Goal: Transaction & Acquisition: Purchase product/service

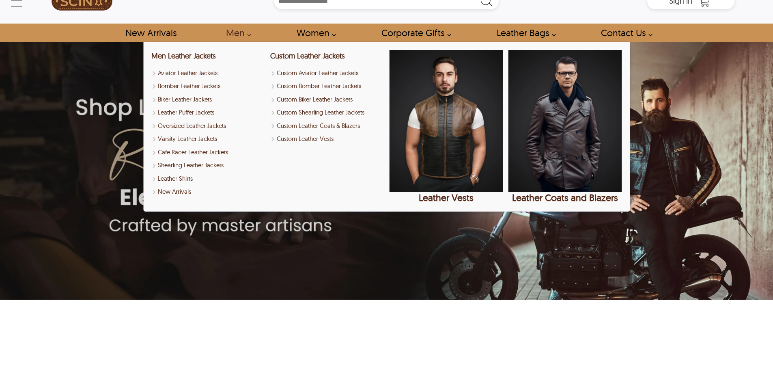
click at [234, 32] on link "Men" at bounding box center [236, 33] width 39 height 18
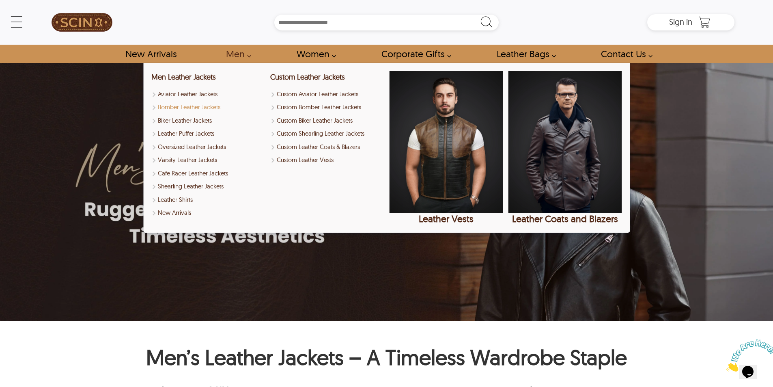
click at [192, 105] on link "Bomber Leather Jackets" at bounding box center [208, 107] width 114 height 9
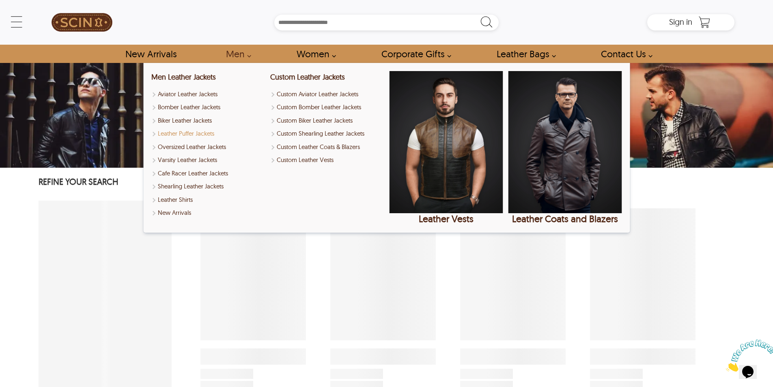
select select "********"
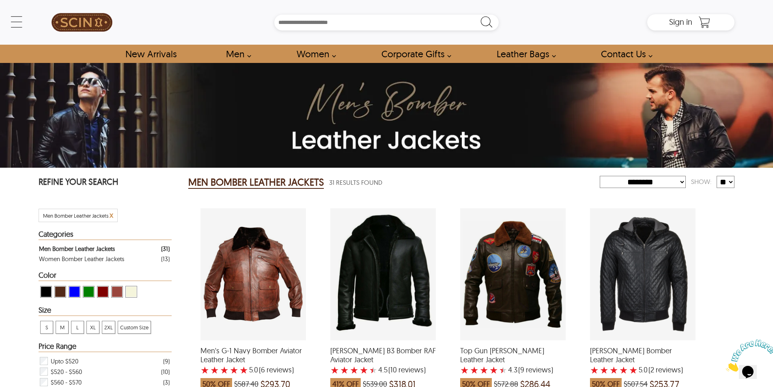
drag, startPoint x: 736, startPoint y: 224, endPoint x: 727, endPoint y: 287, distance: 64.0
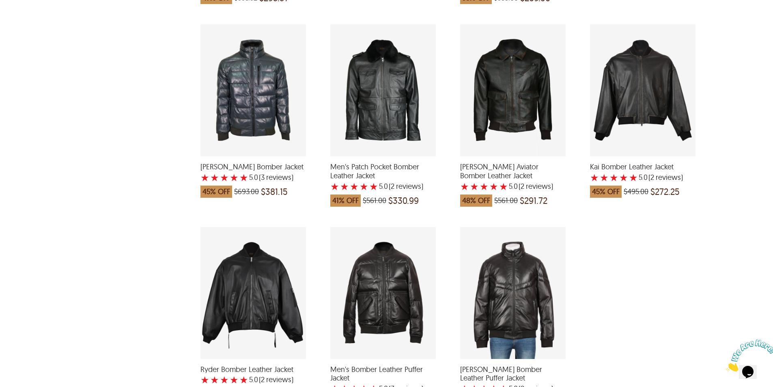
scroll to position [1380, 0]
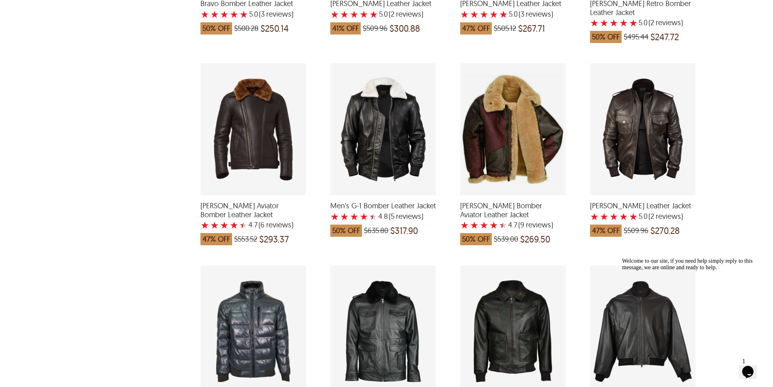
drag, startPoint x: 735, startPoint y: 168, endPoint x: 728, endPoint y: 104, distance: 64.9
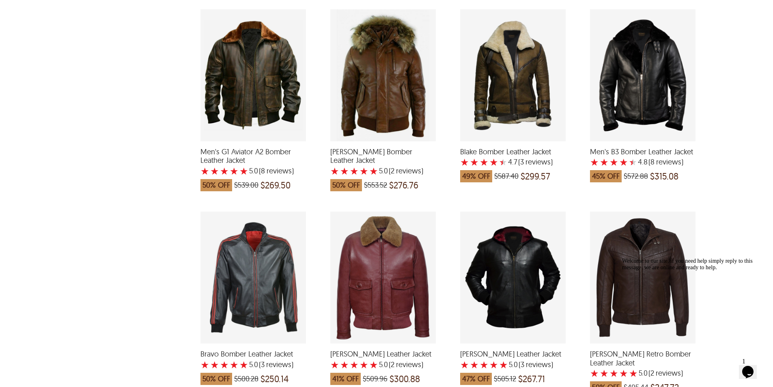
drag, startPoint x: 744, startPoint y: 170, endPoint x: 722, endPoint y: 72, distance: 100.6
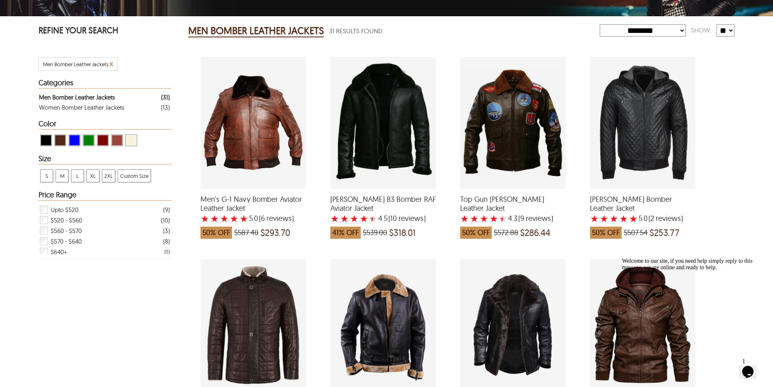
scroll to position [0, 0]
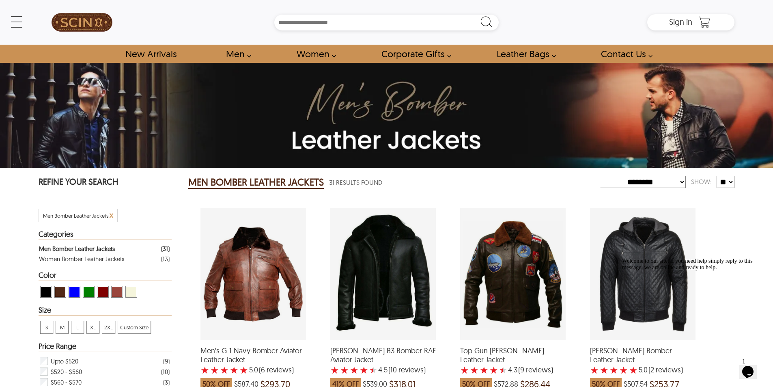
drag, startPoint x: 726, startPoint y: 177, endPoint x: 679, endPoint y: 48, distance: 137.8
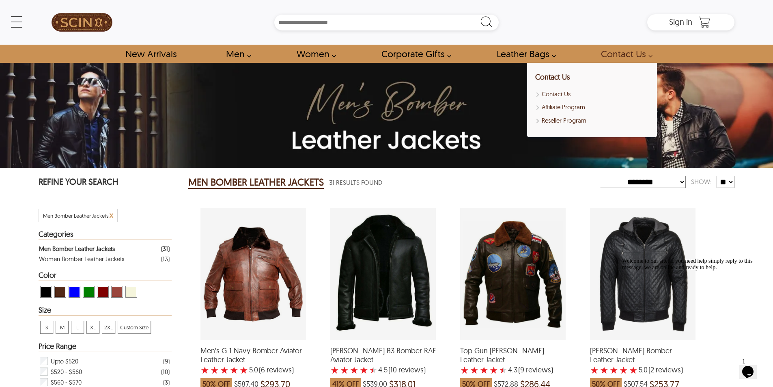
click at [637, 50] on link "Contact Us" at bounding box center [624, 54] width 65 height 18
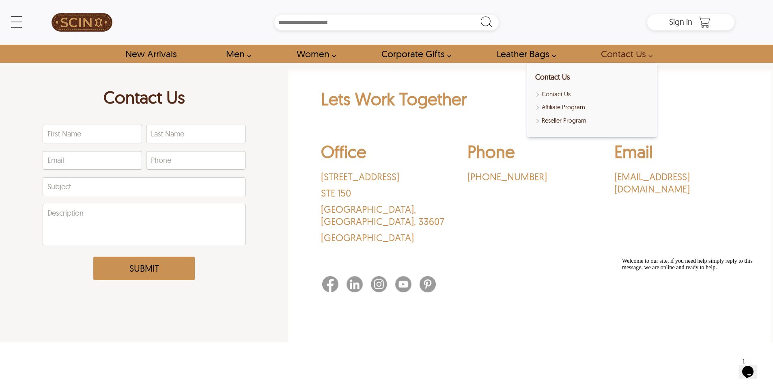
click at [616, 57] on link "Contact Us" at bounding box center [624, 54] width 65 height 18
click at [651, 54] on link "Contact Us" at bounding box center [624, 54] width 65 height 18
drag, startPoint x: 664, startPoint y: 78, endPoint x: 645, endPoint y: 49, distance: 34.8
click at [663, 76] on div "Lets Work Together Office 3030 N Rocky Point Dr. STE 150 Tampa , FL , 33607 USA…" at bounding box center [530, 202] width 485 height 279
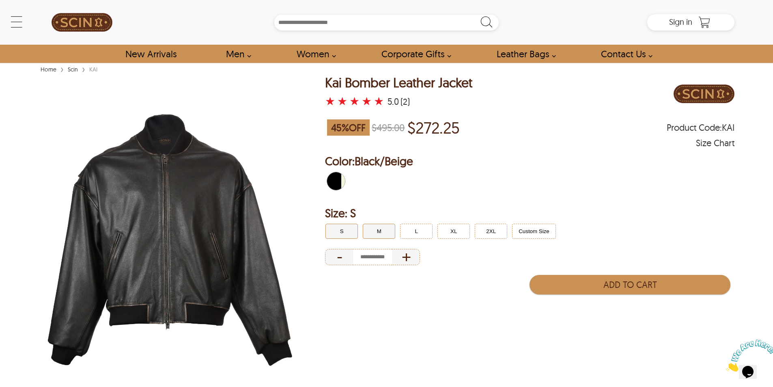
click at [384, 230] on button "M" at bounding box center [379, 231] width 32 height 15
click at [124, 204] on img at bounding box center [170, 240] width 263 height 329
click at [608, 181] on div at bounding box center [530, 182] width 410 height 26
click at [375, 259] on input "number" at bounding box center [372, 257] width 39 height 16
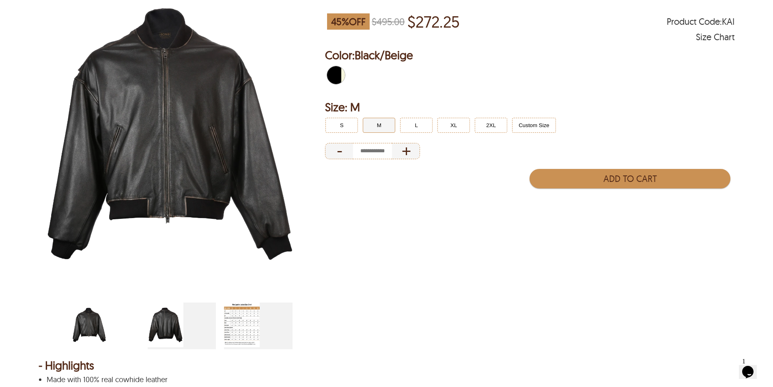
drag, startPoint x: 404, startPoint y: 341, endPoint x: 406, endPoint y: 363, distance: 22.4
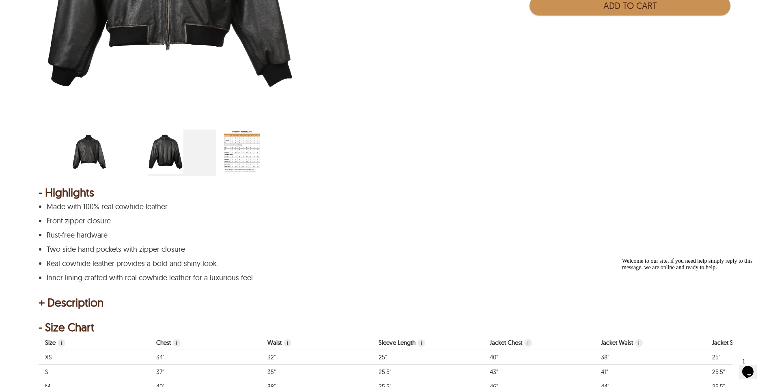
drag, startPoint x: 406, startPoint y: 283, endPoint x: 391, endPoint y: 349, distance: 68.6
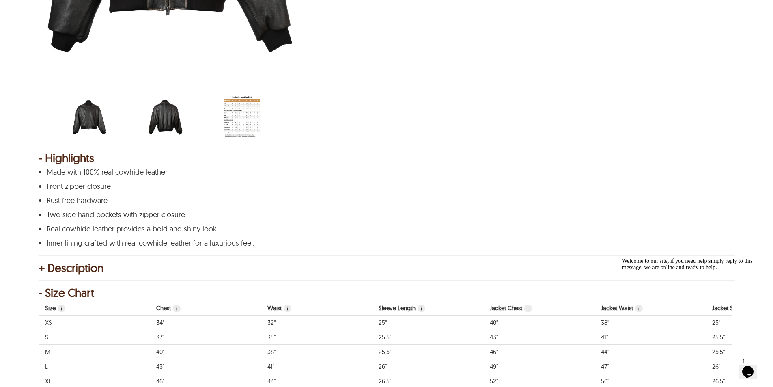
click at [155, 126] on img "kai-bomber-leather-jacket-back.webp" at bounding box center [166, 117] width 36 height 45
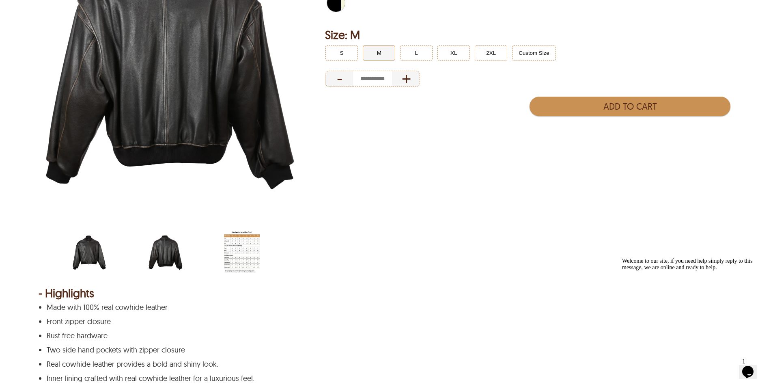
drag, startPoint x: 321, startPoint y: 179, endPoint x: 304, endPoint y: 106, distance: 74.5
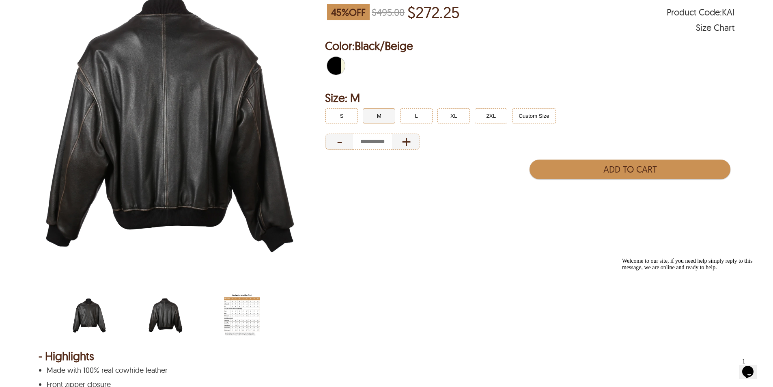
click at [244, 324] on img "men-leather-jacket-size-chart-min.jpg" at bounding box center [242, 315] width 36 height 45
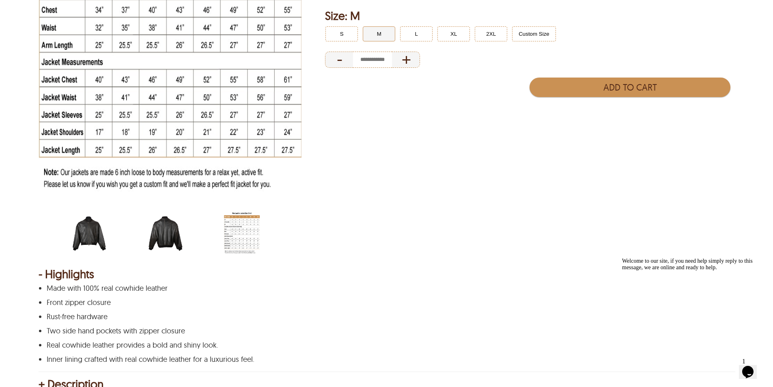
drag, startPoint x: 335, startPoint y: 352, endPoint x: 335, endPoint y: 364, distance: 12.2
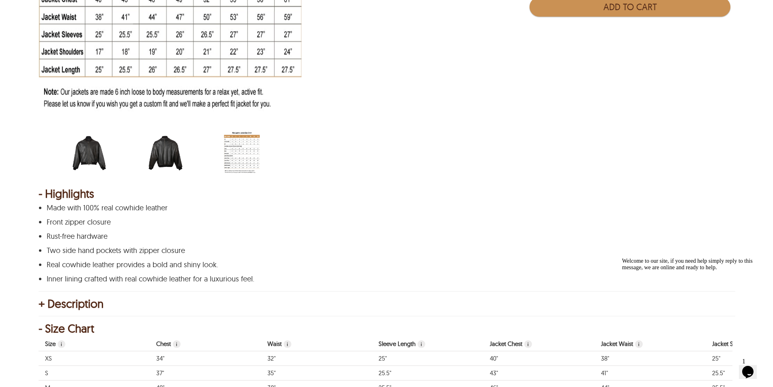
drag, startPoint x: 332, startPoint y: 293, endPoint x: 335, endPoint y: 332, distance: 39.4
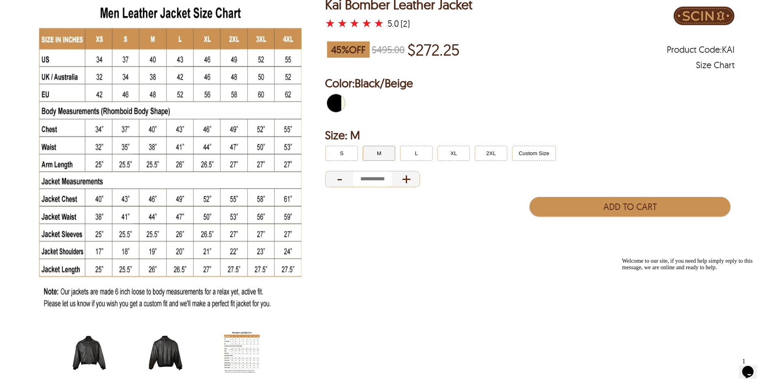
scroll to position [0, 0]
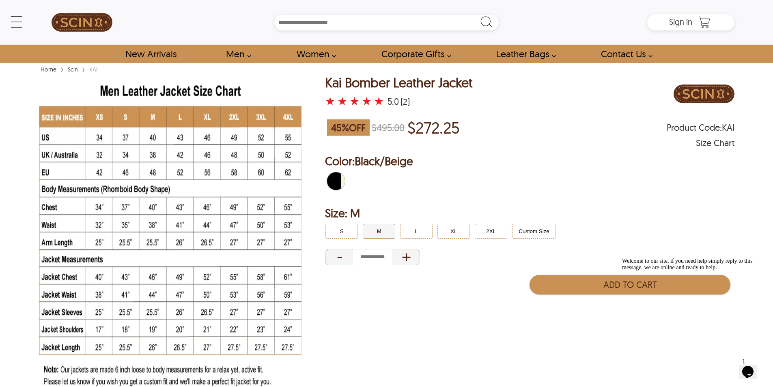
drag, startPoint x: 351, startPoint y: 277, endPoint x: 323, endPoint y: 140, distance: 139.2
click at [102, 22] on img at bounding box center [82, 22] width 61 height 37
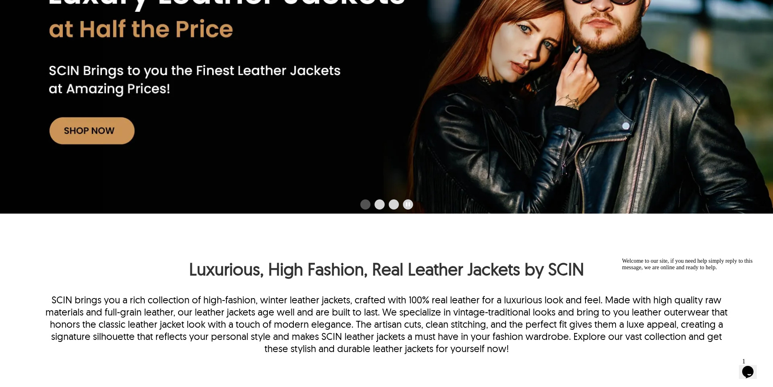
scroll to position [395, 0]
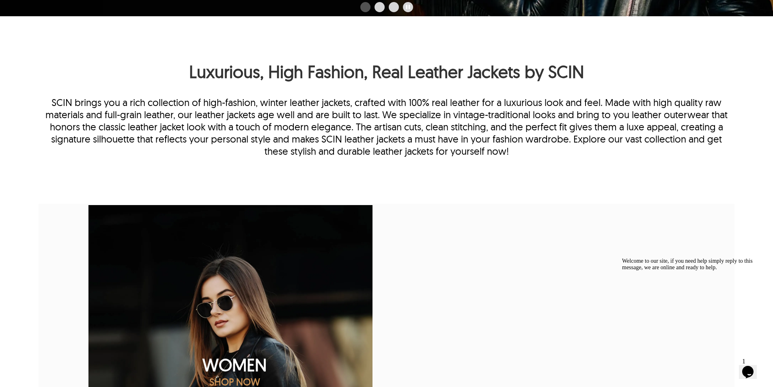
drag, startPoint x: 513, startPoint y: 171, endPoint x: 515, endPoint y: 222, distance: 51.6
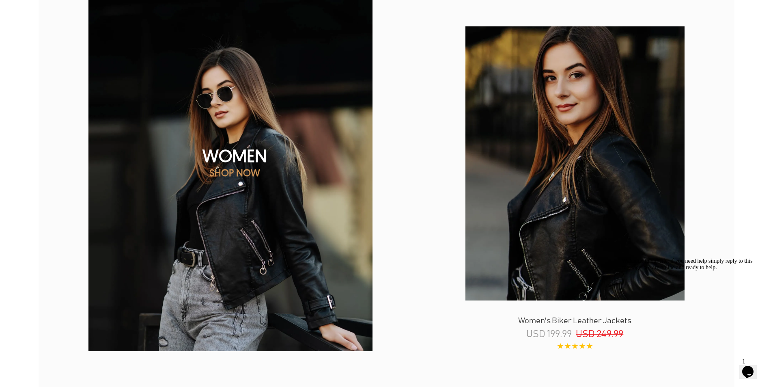
drag, startPoint x: 416, startPoint y: 141, endPoint x: 410, endPoint y: 252, distance: 111.0
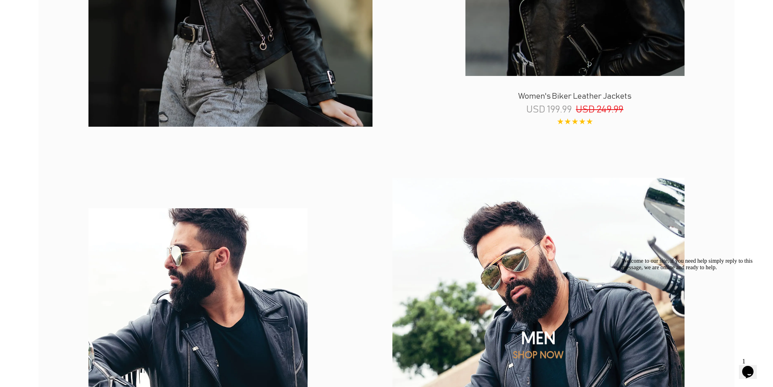
drag, startPoint x: 410, startPoint y: 235, endPoint x: 404, endPoint y: 311, distance: 75.7
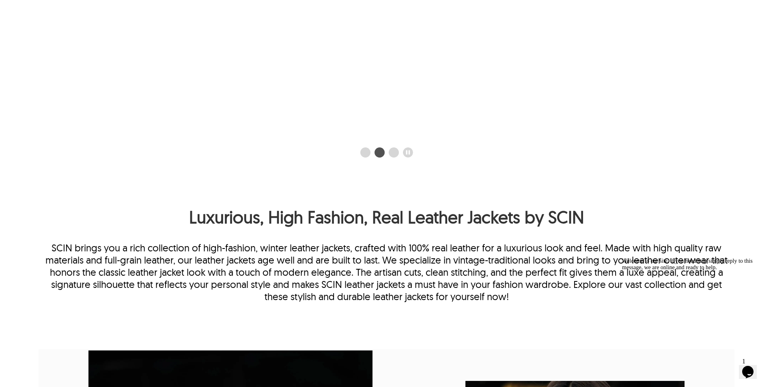
scroll to position [0, 0]
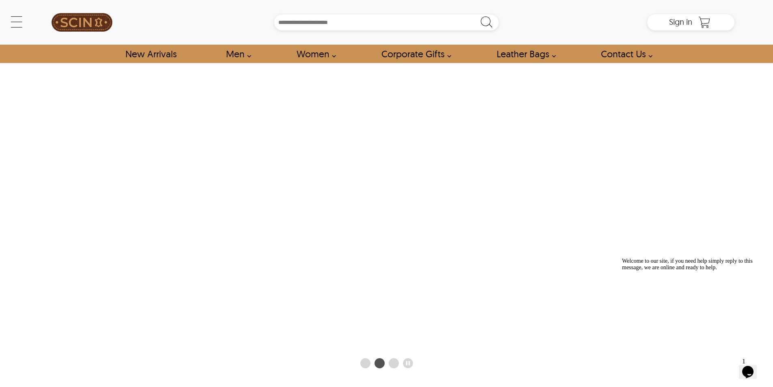
drag, startPoint x: 746, startPoint y: 154, endPoint x: 626, endPoint y: 6, distance: 191.3
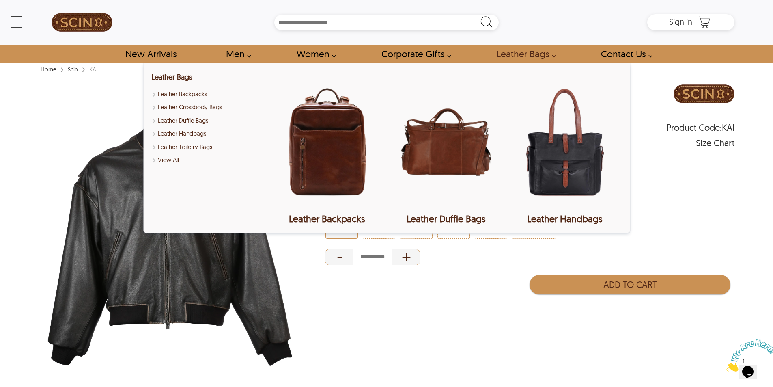
click at [426, 296] on div "Add to Cart" at bounding box center [530, 285] width 410 height 24
drag, startPoint x: 678, startPoint y: 199, endPoint x: 738, endPoint y: 208, distance: 60.3
click at [678, 199] on div "Color: Black/Beige Size: S S M L XL 2XL Custom Size - +" at bounding box center [530, 210] width 410 height 114
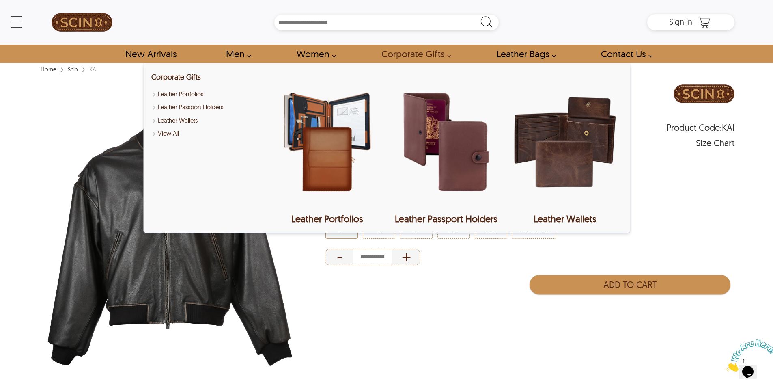
click at [684, 175] on div at bounding box center [530, 182] width 410 height 26
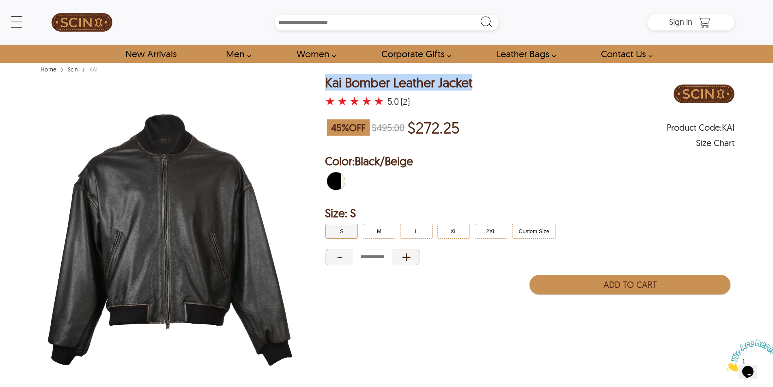
drag, startPoint x: 475, startPoint y: 84, endPoint x: 307, endPoint y: 80, distance: 167.7
click at [307, 80] on div "Kai Bomber Leather Jacket ★ ★ ★ ★ ★ 5.0 (2) 45 % OFF $495.00 $272.25 Product Co…" at bounding box center [387, 244] width 696 height 337
copy div "Kai Bomber Leather Jacket"
